Goal: Find specific page/section: Find specific page/section

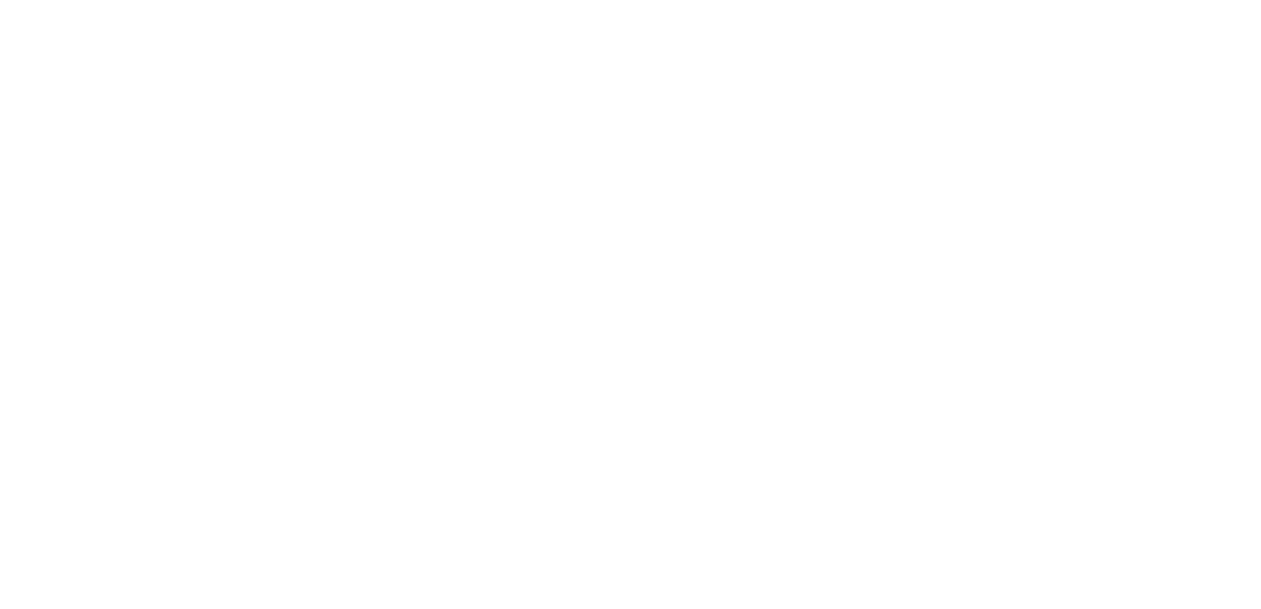
select select
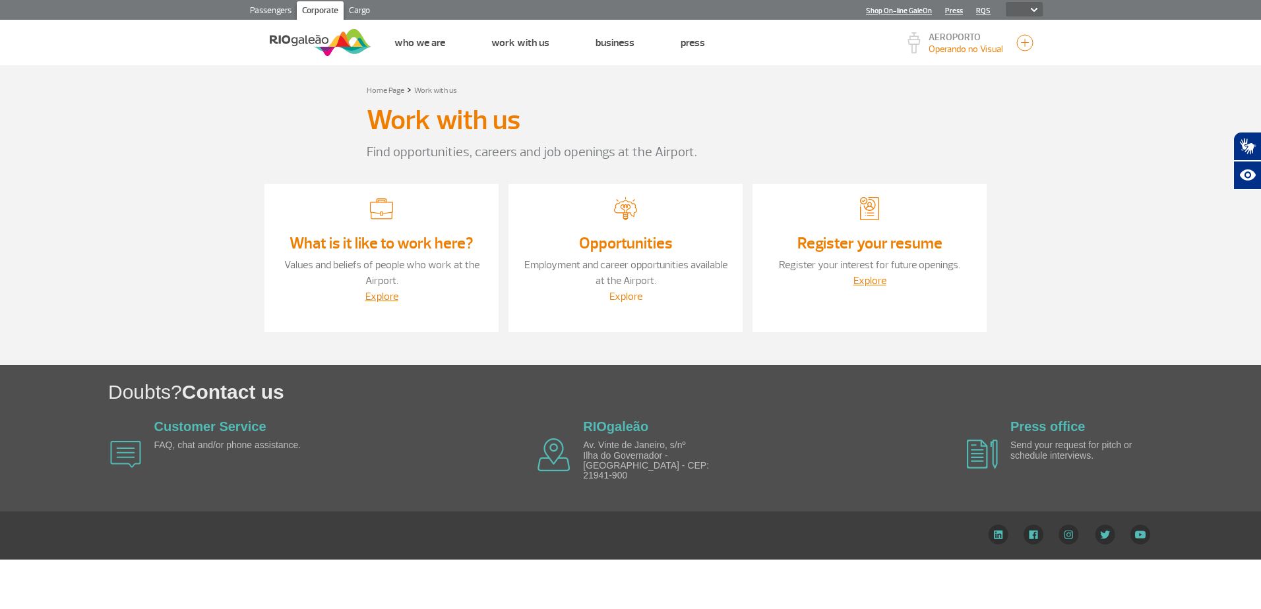
click at [627, 297] on link "Explore" at bounding box center [625, 296] width 33 height 13
select select
click at [626, 289] on div "Explore" at bounding box center [625, 297] width 208 height 16
drag, startPoint x: 626, startPoint y: 289, endPoint x: 632, endPoint y: 302, distance: 14.5
click at [632, 302] on link "Explore" at bounding box center [625, 296] width 33 height 13
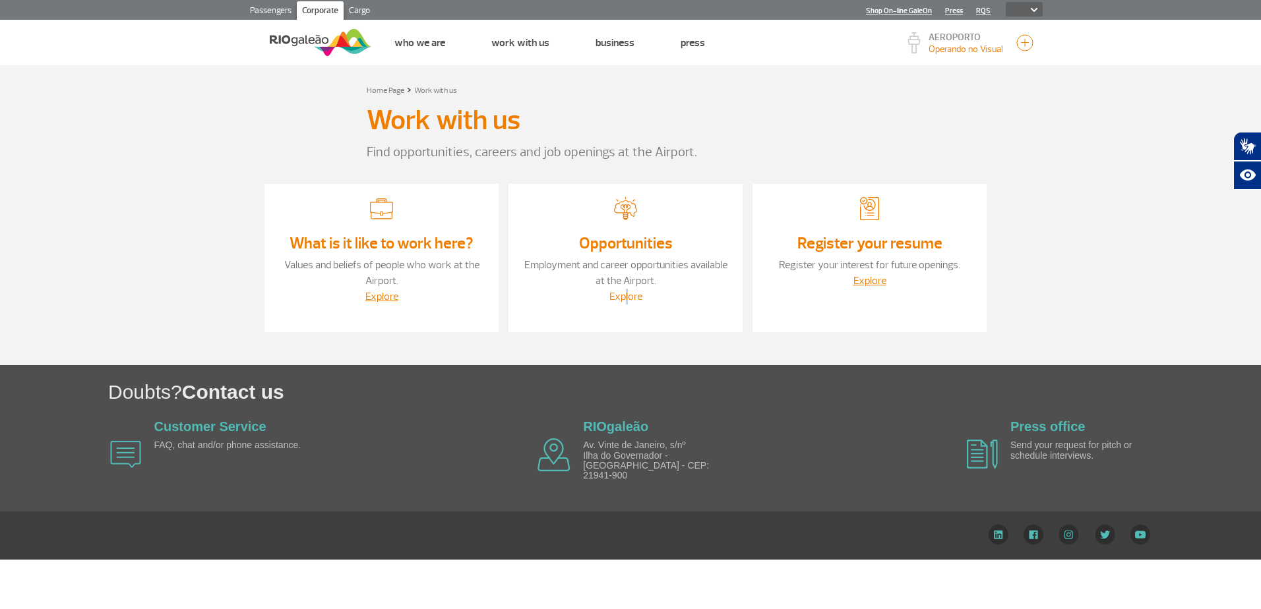
click at [626, 301] on link "Explore" at bounding box center [625, 296] width 33 height 13
